Goal: Transaction & Acquisition: Subscribe to service/newsletter

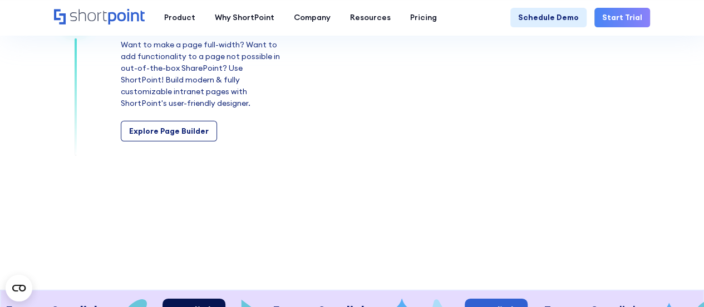
scroll to position [1613, 0]
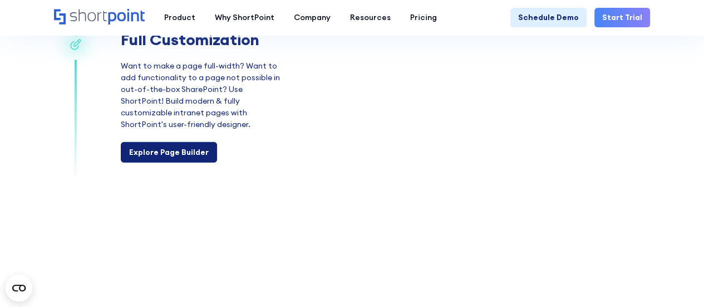
click at [177, 146] on div "Explore Page Builder" at bounding box center [169, 152] width 80 height 12
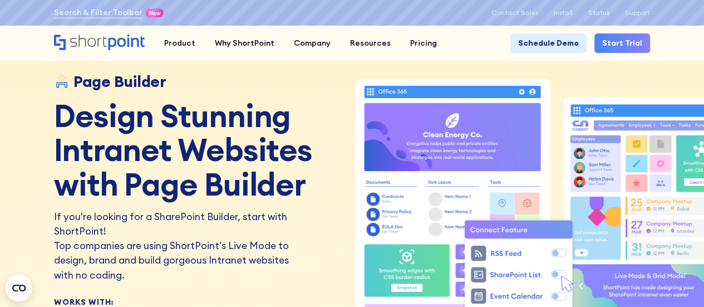
click at [616, 45] on link "Start Trial" at bounding box center [622, 42] width 56 height 19
